Goal: Transaction & Acquisition: Purchase product/service

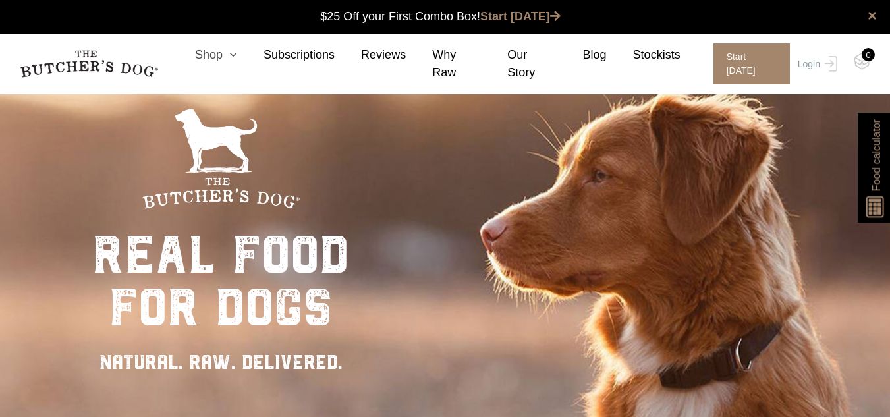
click at [237, 61] on icon at bounding box center [230, 55] width 14 height 12
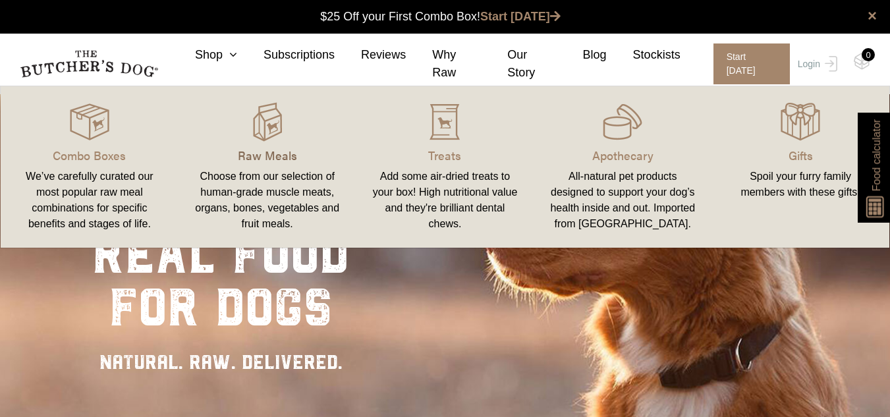
click at [273, 153] on p "Raw Meals" at bounding box center [267, 155] width 146 height 18
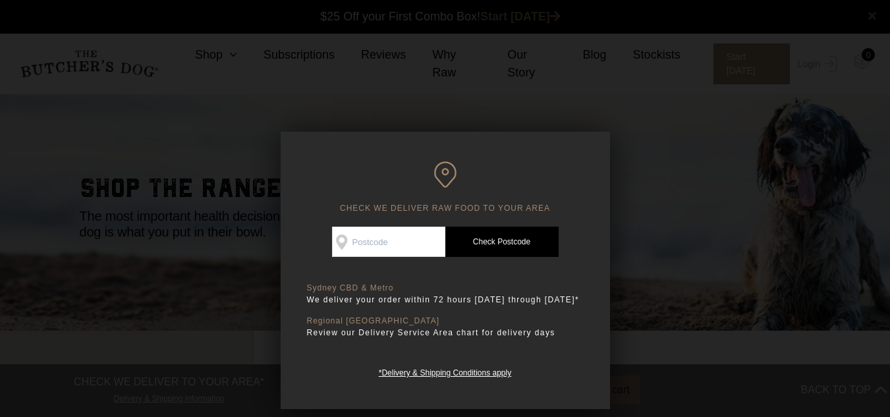
click at [382, 244] on input "Check Availability At" at bounding box center [388, 242] width 113 height 30
type input "4034"
click at [470, 237] on link "Check Postcode" at bounding box center [501, 242] width 113 height 30
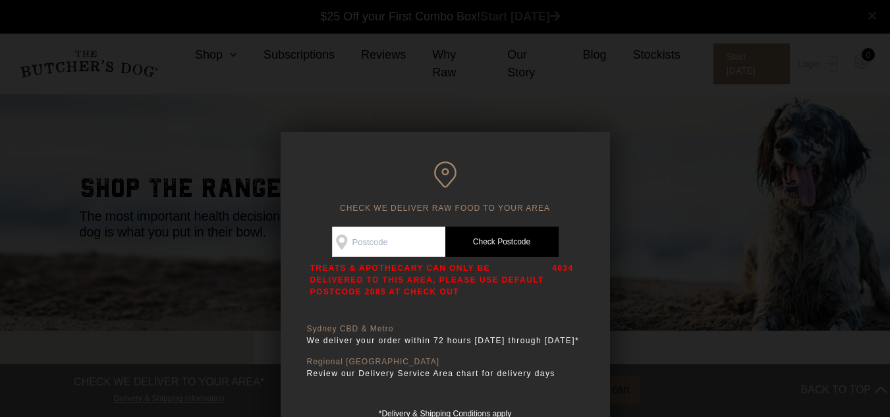
click at [412, 242] on input "Check Availability At" at bounding box center [388, 242] width 113 height 30
type input "4037"
click at [492, 238] on link "Check Postcode" at bounding box center [501, 242] width 113 height 30
click at [406, 244] on input "Check Availability At" at bounding box center [388, 242] width 113 height 30
type input "4500"
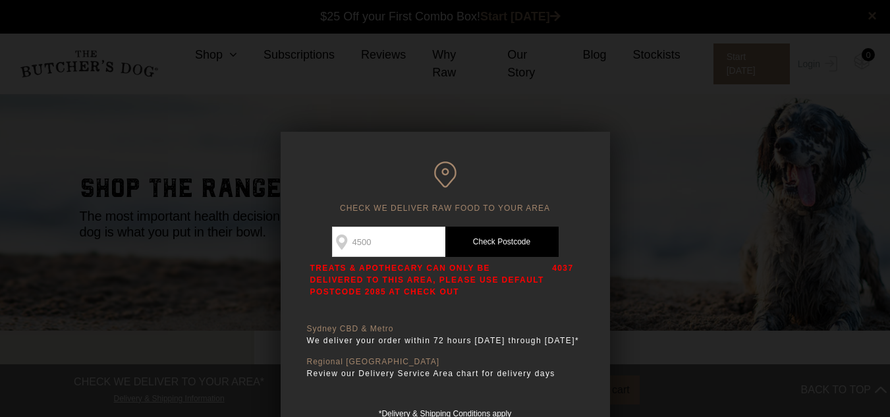
click at [476, 242] on link "Check Postcode" at bounding box center [501, 242] width 113 height 30
